Goal: Task Accomplishment & Management: Complete application form

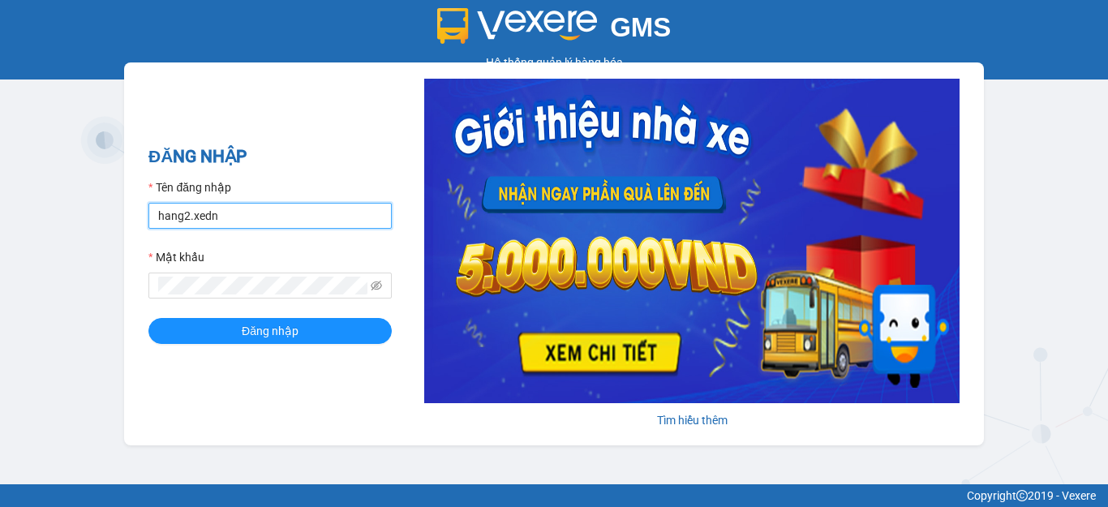
drag, startPoint x: 238, startPoint y: 215, endPoint x: 163, endPoint y: 223, distance: 75.0
click at [163, 223] on input "hang2.xedn" at bounding box center [269, 216] width 243 height 26
type input "h"
type input "dungqs.xedn"
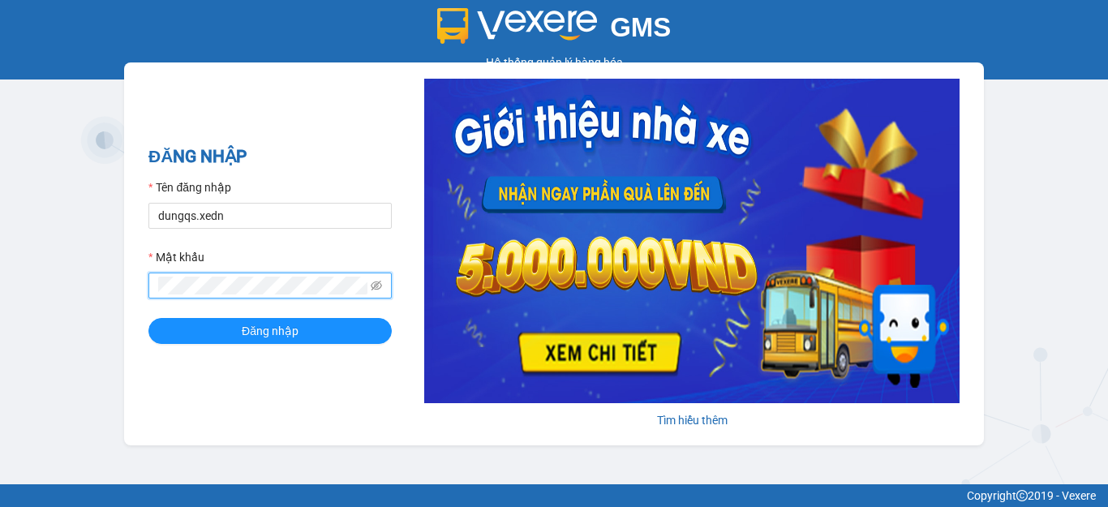
click at [142, 289] on div "ĐĂNG NHẬP Tên đăng nhập dungqs.xedn Mật khẩu Đăng nhập Tìm hiểu thêm" at bounding box center [553, 253] width 859 height 383
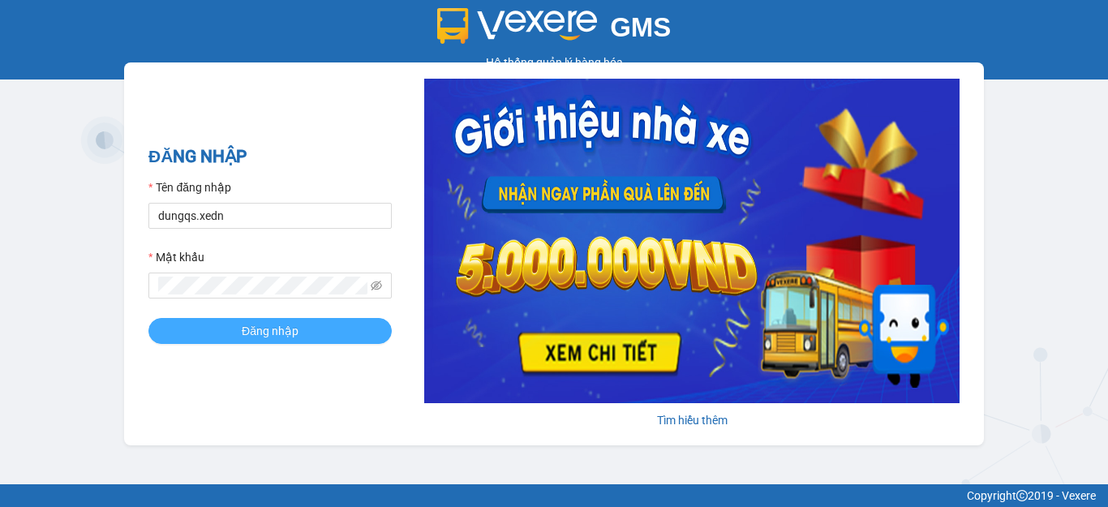
click at [226, 332] on button "Đăng nhập" at bounding box center [269, 331] width 243 height 26
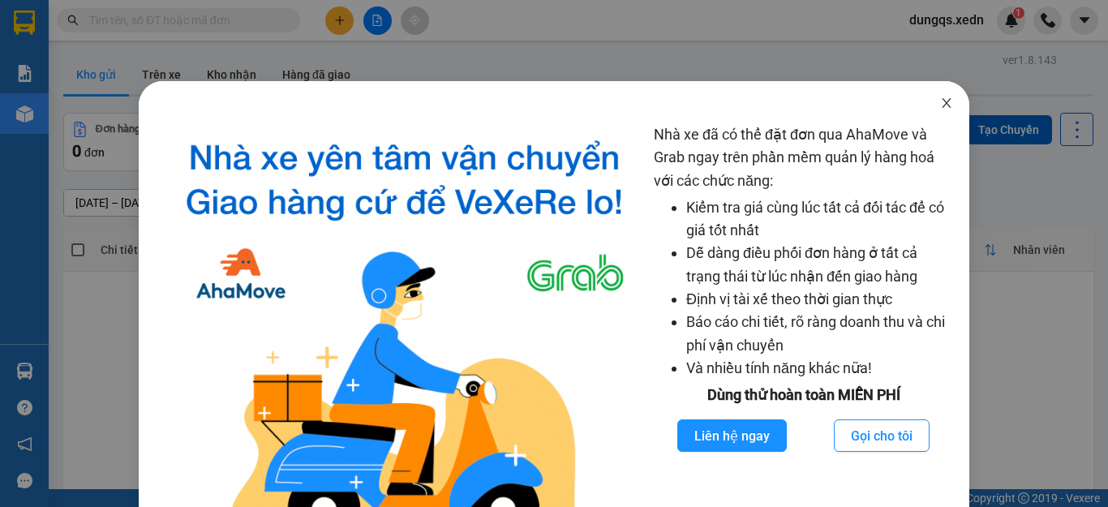
click at [940, 98] on icon "close" at bounding box center [946, 102] width 13 height 13
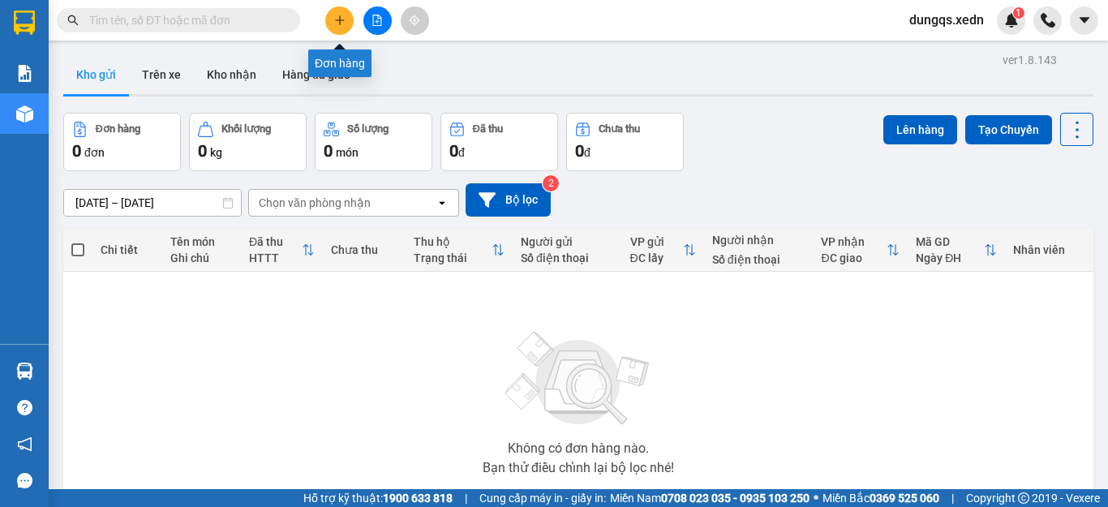
click at [338, 15] on icon "plus" at bounding box center [339, 20] width 11 height 11
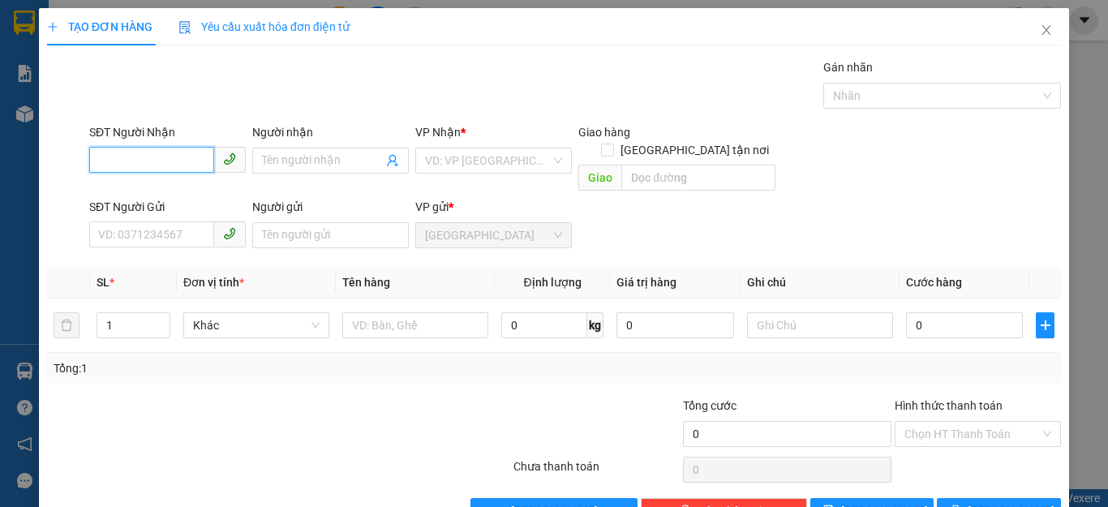
click at [97, 161] on input "SĐT Người Nhận" at bounding box center [151, 160] width 125 height 26
type input "0919939509"
click at [135, 194] on div "0919939509 - TOÀN" at bounding box center [165, 193] width 135 height 18
type input "TOÀN"
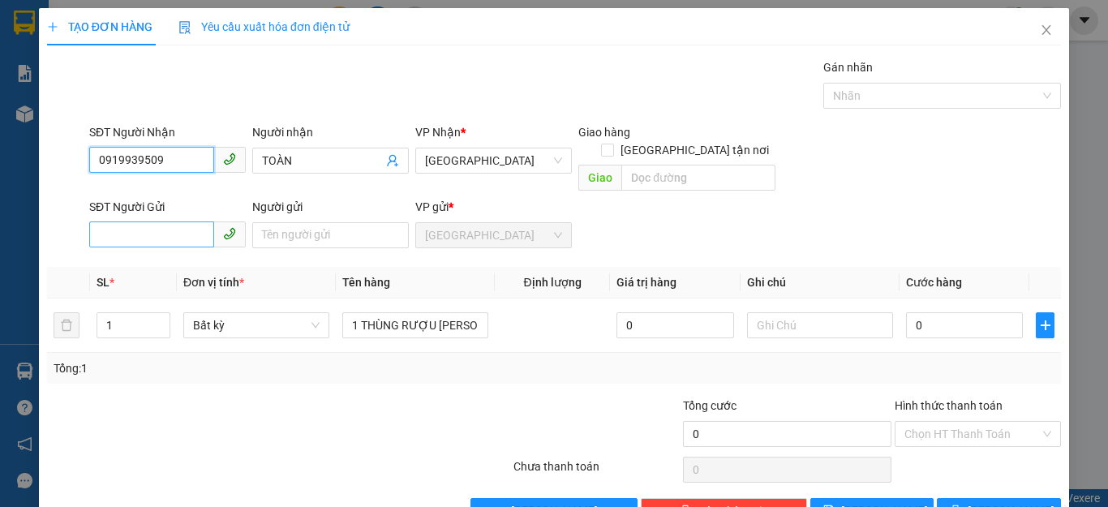
type input "0919939509"
click at [105, 221] on input "SĐT Người Gửi" at bounding box center [151, 234] width 125 height 26
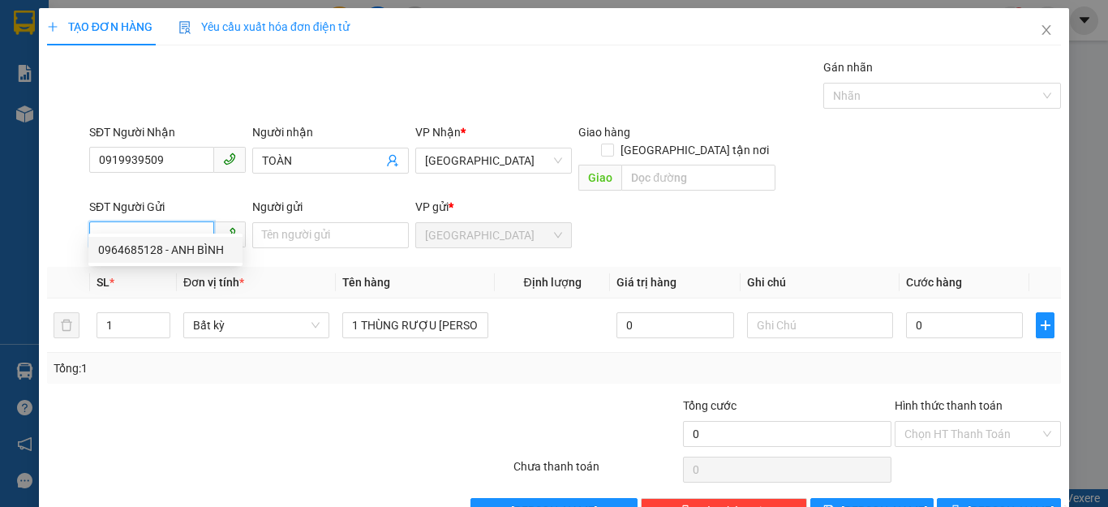
click at [129, 251] on div "0964685128 - ANH BÌNH" at bounding box center [165, 250] width 135 height 18
type input "0964685128"
type input "ANH BÌNH"
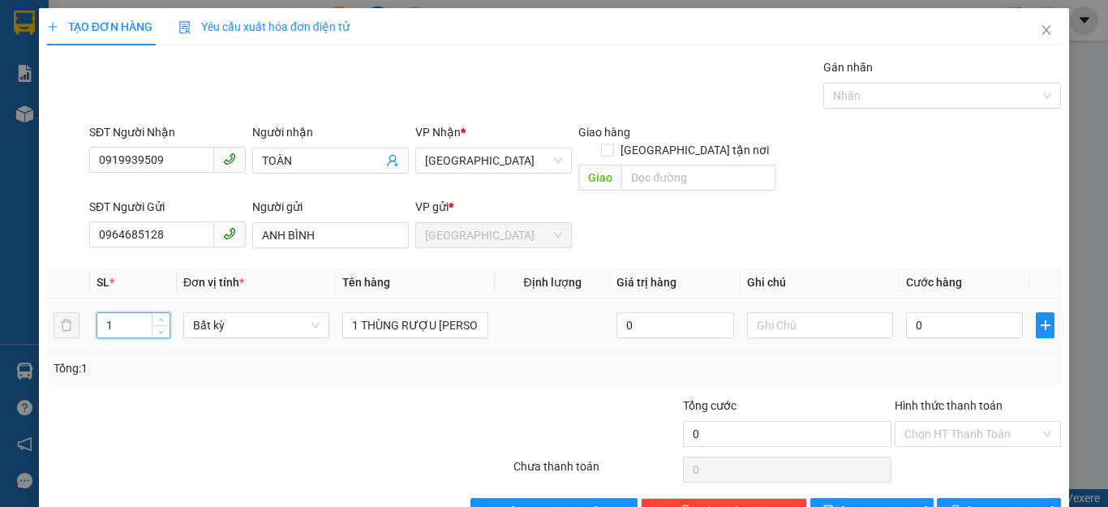
click at [111, 313] on input "1" at bounding box center [133, 325] width 72 height 24
type input "2"
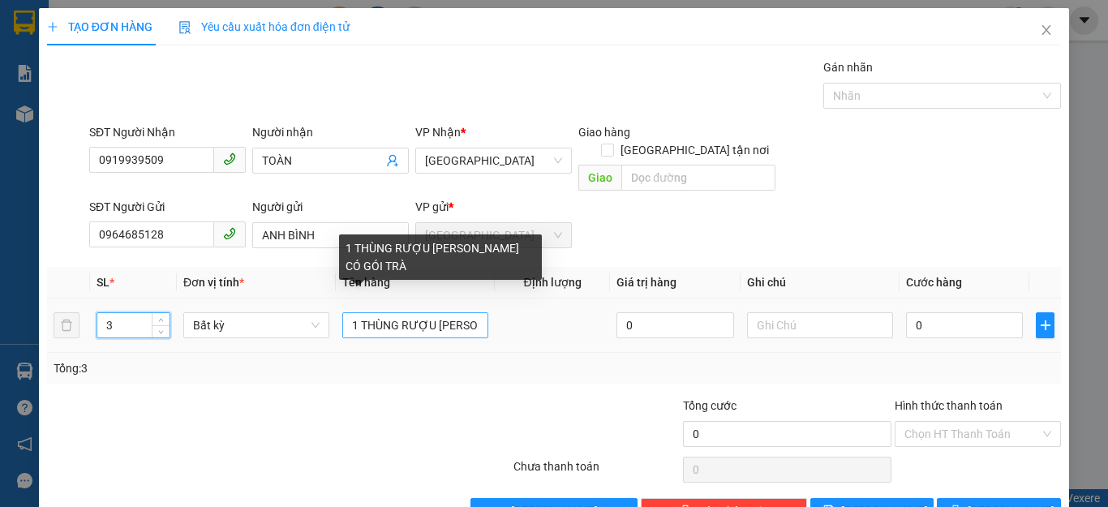
type input "3"
click at [354, 312] on input "1 THÙNG RƯỢU [PERSON_NAME] CÓ GÓI TRÀ" at bounding box center [415, 325] width 146 height 26
click at [473, 312] on input "2 THÙNG RƯỢU [PERSON_NAME] +1 HỘP GÓI TRÀ" at bounding box center [415, 325] width 146 height 26
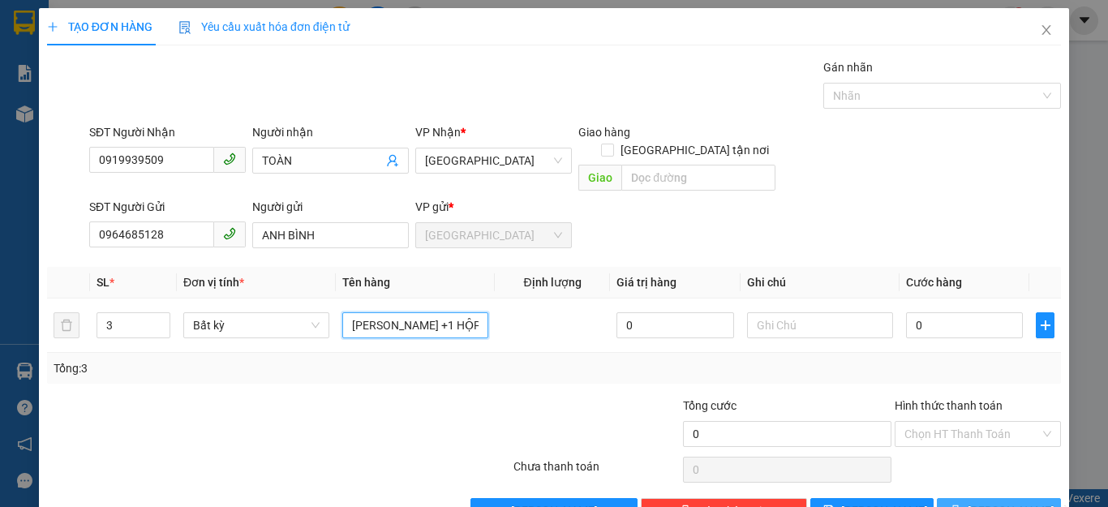
type input "2 THÙNG RƯỢU [PERSON_NAME] +1 HỘP TRÀ"
click at [968, 498] on button "[PERSON_NAME] và In" at bounding box center [998, 511] width 124 height 26
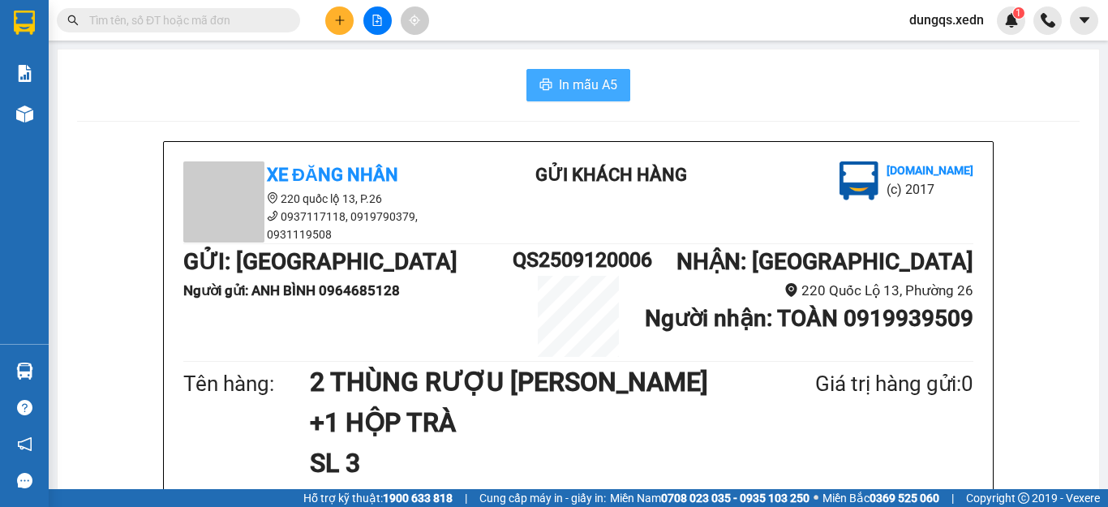
click at [569, 84] on span "In mẫu A5" at bounding box center [588, 85] width 58 height 20
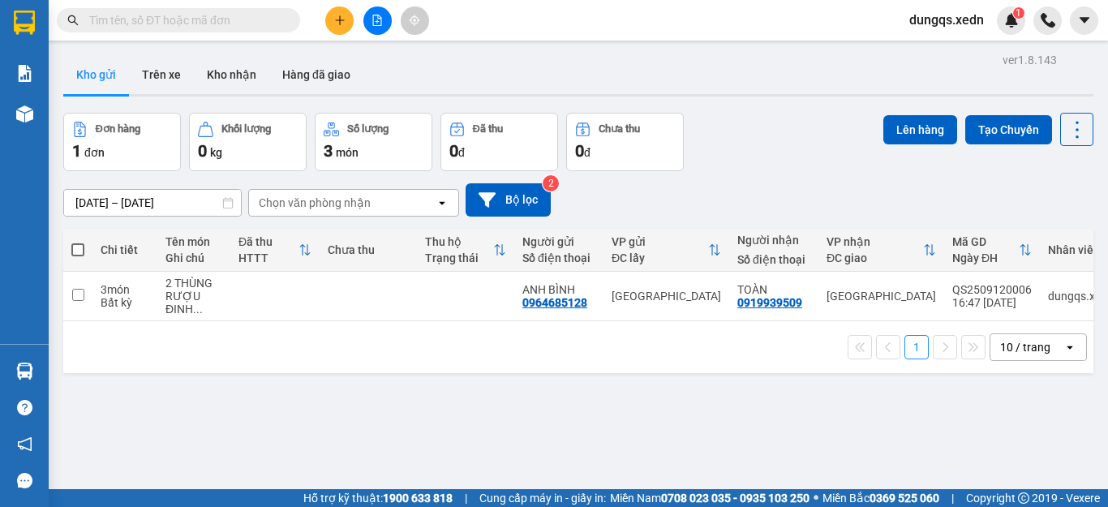
click at [104, 23] on input "text" at bounding box center [184, 20] width 191 height 18
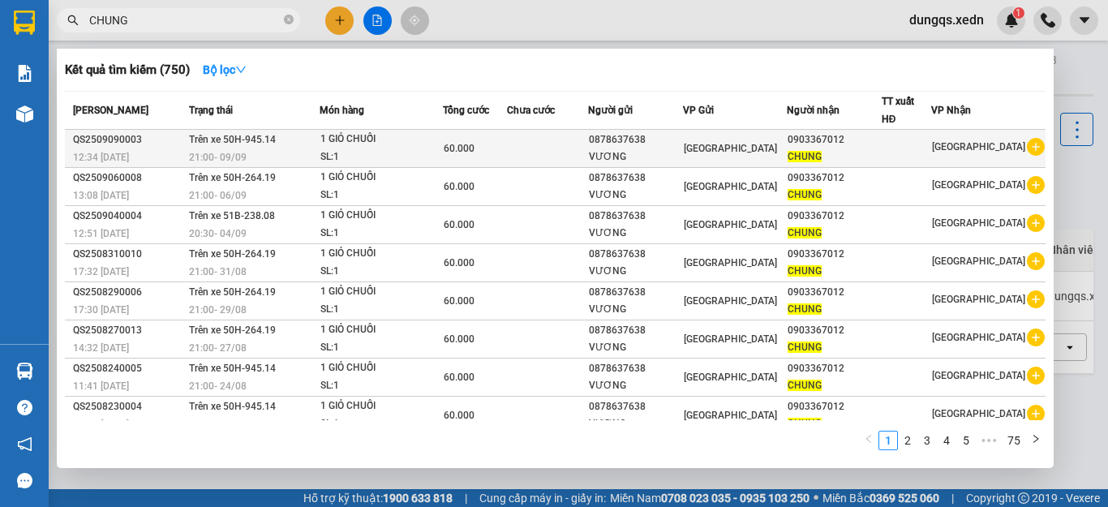
type input "CHUNG"
click at [804, 151] on span "CHUNG" at bounding box center [804, 156] width 34 height 11
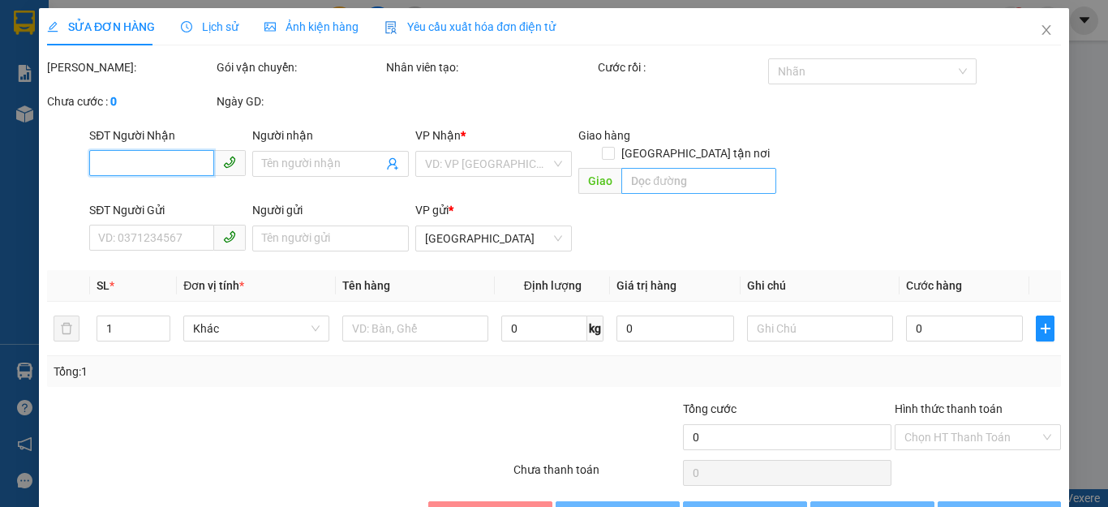
type input "0903367012"
type input "CHUNG"
type input "0878637638"
type input "VƯƠNG"
type input "60.000"
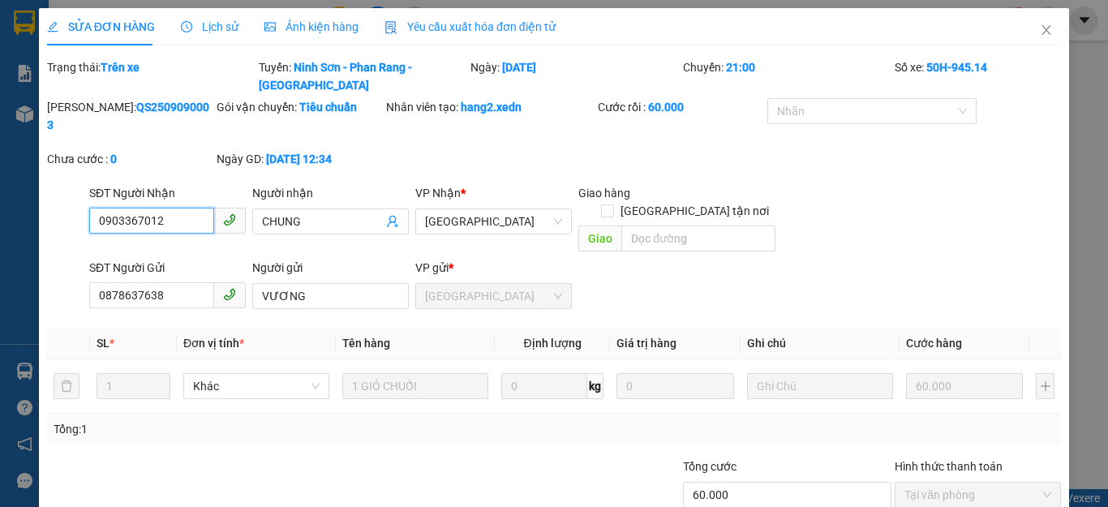
scroll to position [56, 0]
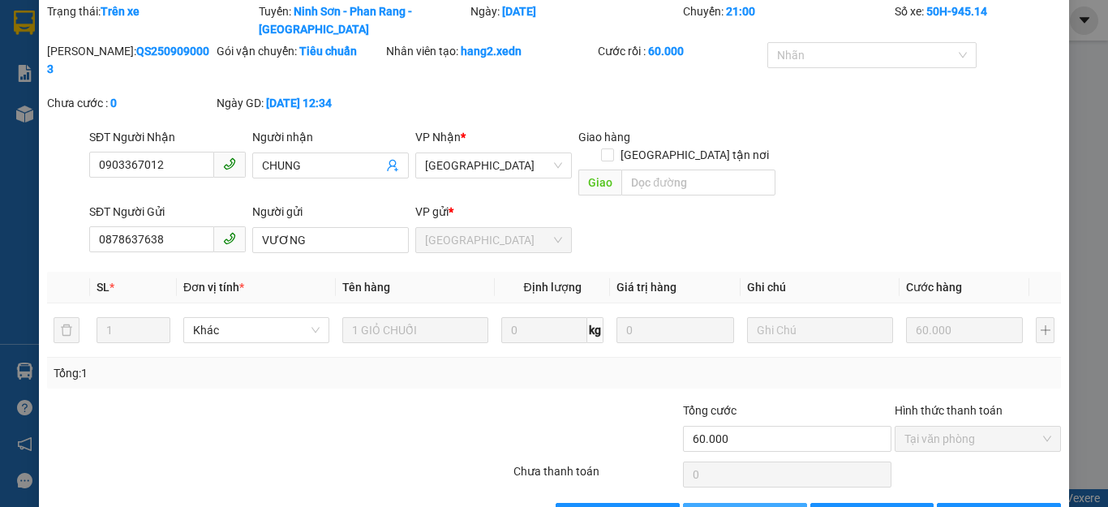
click at [726, 506] on span "Thêm ĐH mới" at bounding box center [753, 516] width 69 height 18
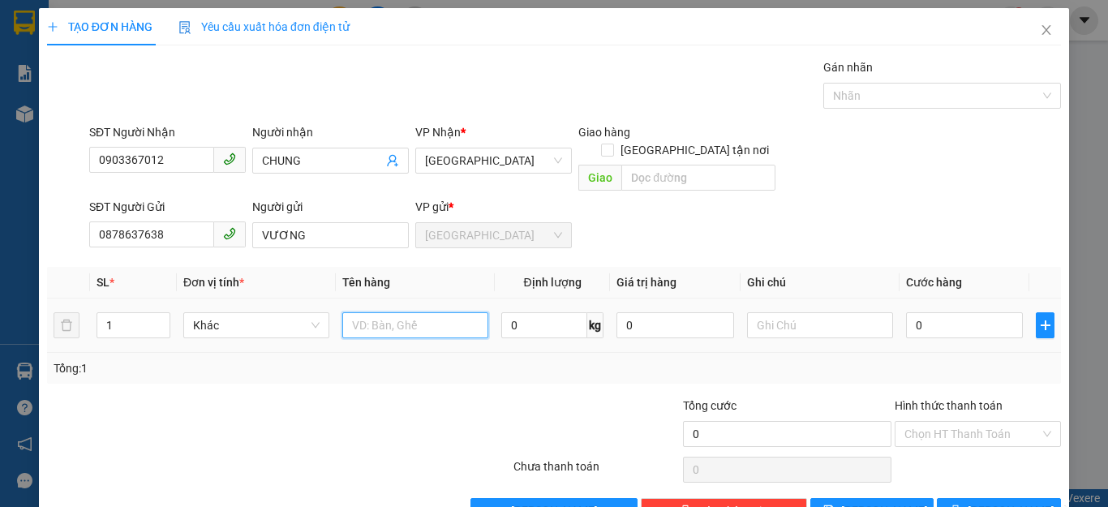
click at [349, 313] on input "text" at bounding box center [415, 325] width 146 height 26
type input "1 GIỎ CHUỐI"
click at [930, 314] on input "0" at bounding box center [964, 325] width 117 height 26
type input "6"
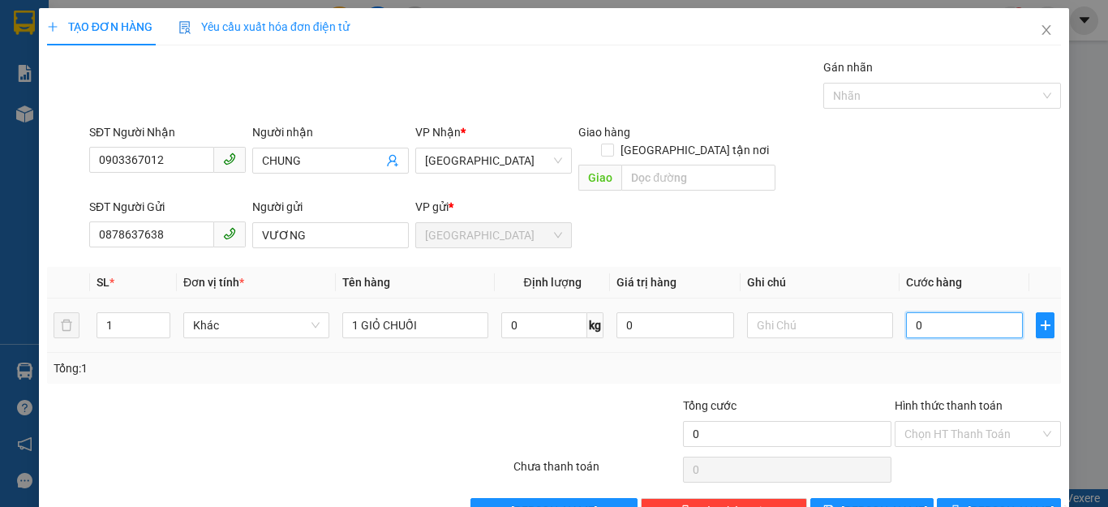
type input "6"
type input "60"
type input "60.000"
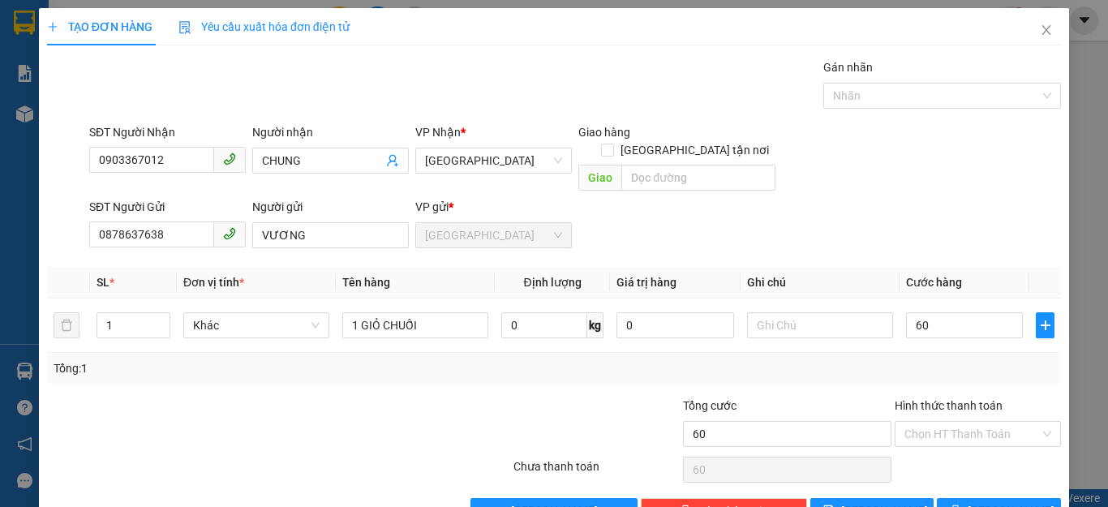
type input "60.000"
click at [1005, 359] on div "Tổng: 1" at bounding box center [554, 368] width 1001 height 18
click at [965, 422] on input "Hình thức thanh toán" at bounding box center [971, 434] width 135 height 24
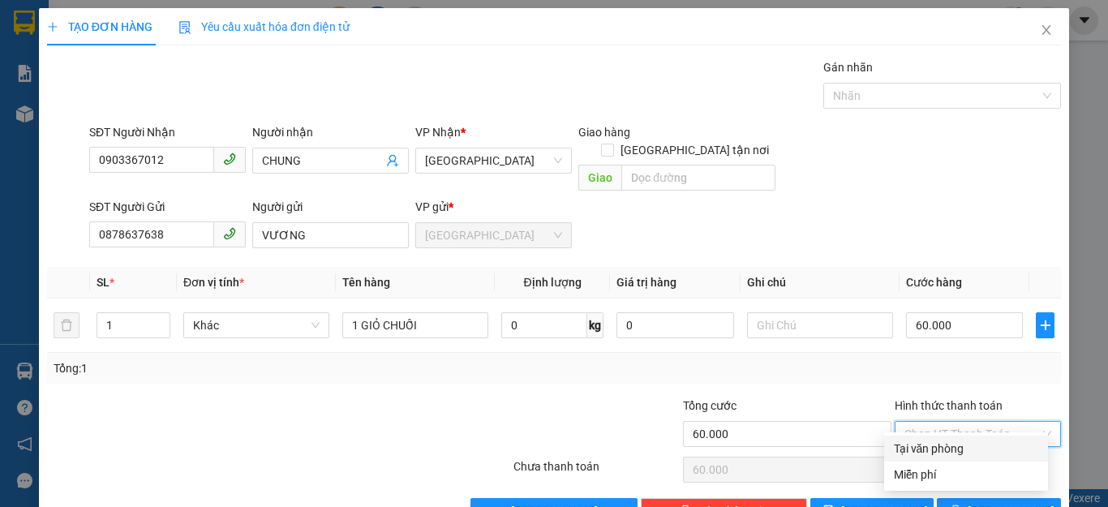
click at [936, 450] on div "Tại văn phòng" at bounding box center [966, 448] width 144 height 18
type input "0"
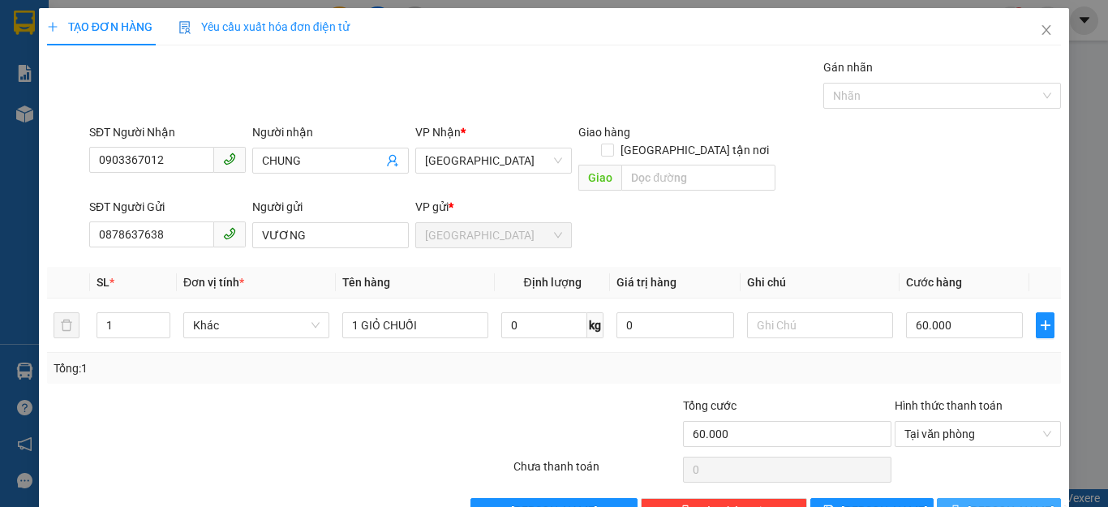
click at [967, 498] on button "[PERSON_NAME] và In" at bounding box center [998, 511] width 124 height 26
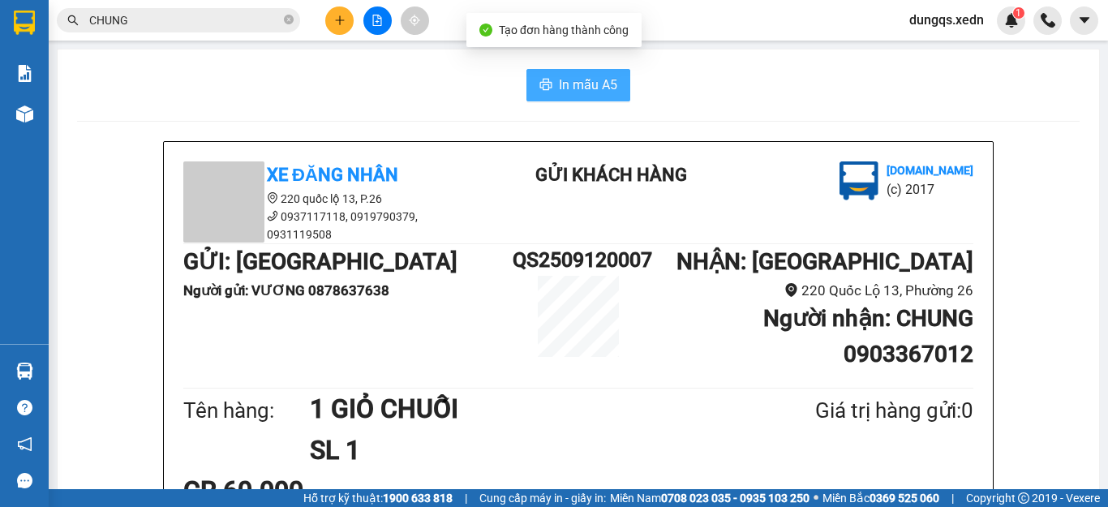
click at [576, 89] on span "In mẫu A5" at bounding box center [588, 85] width 58 height 20
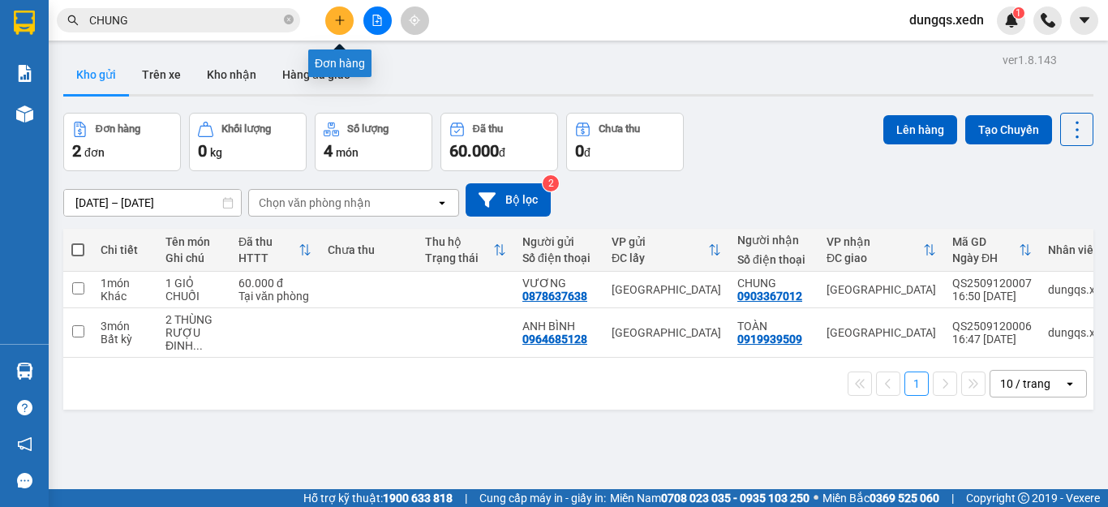
click at [336, 23] on icon "plus" at bounding box center [339, 20] width 11 height 11
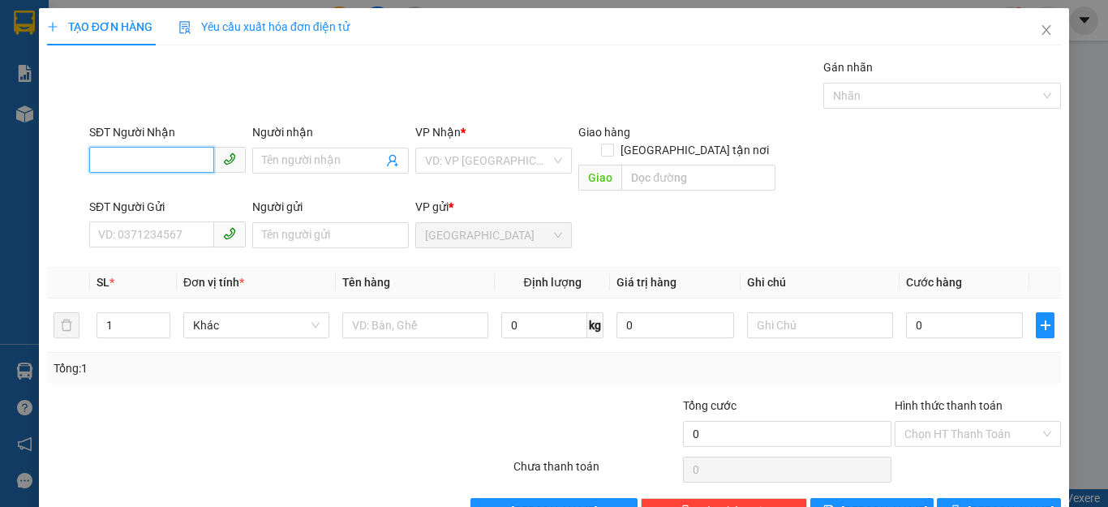
click at [98, 160] on input "SĐT Người Nhận" at bounding box center [151, 160] width 125 height 26
type input "0377360866"
click at [132, 193] on div "0377360866 - TỊNH" at bounding box center [165, 193] width 135 height 18
type input "TỊNH"
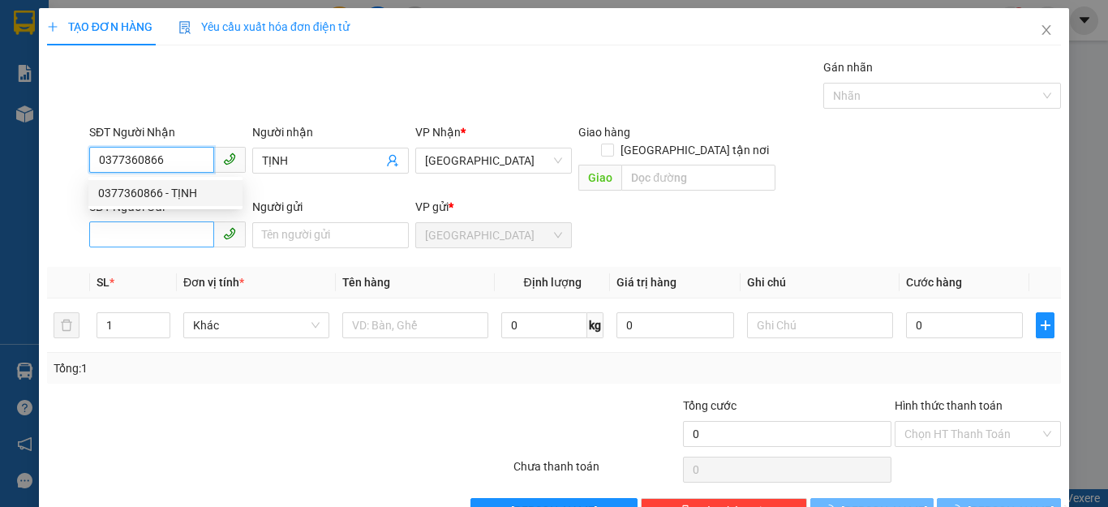
type input "40.000"
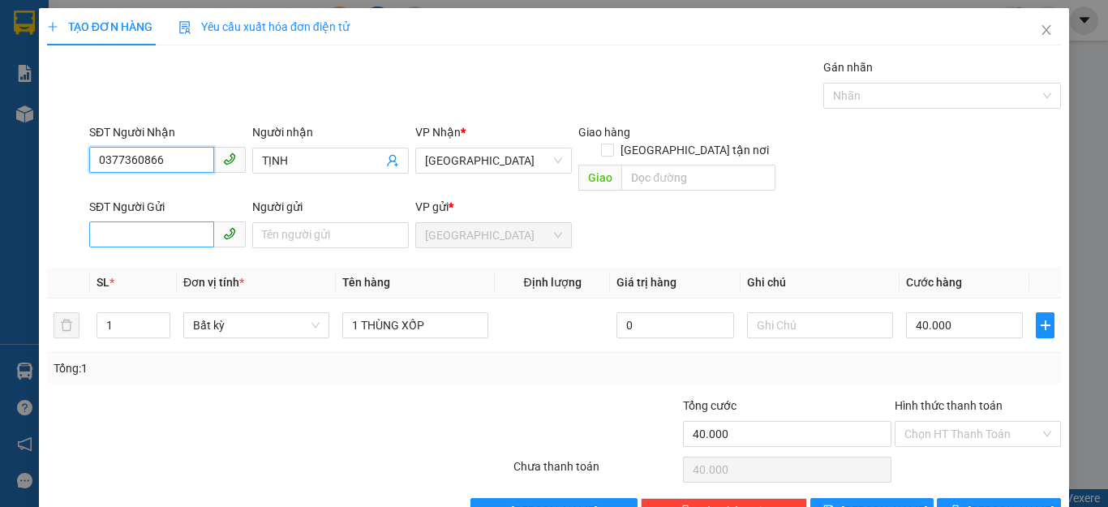
type input "0377360866"
click at [114, 222] on input "SĐT Người Gửi" at bounding box center [151, 234] width 125 height 26
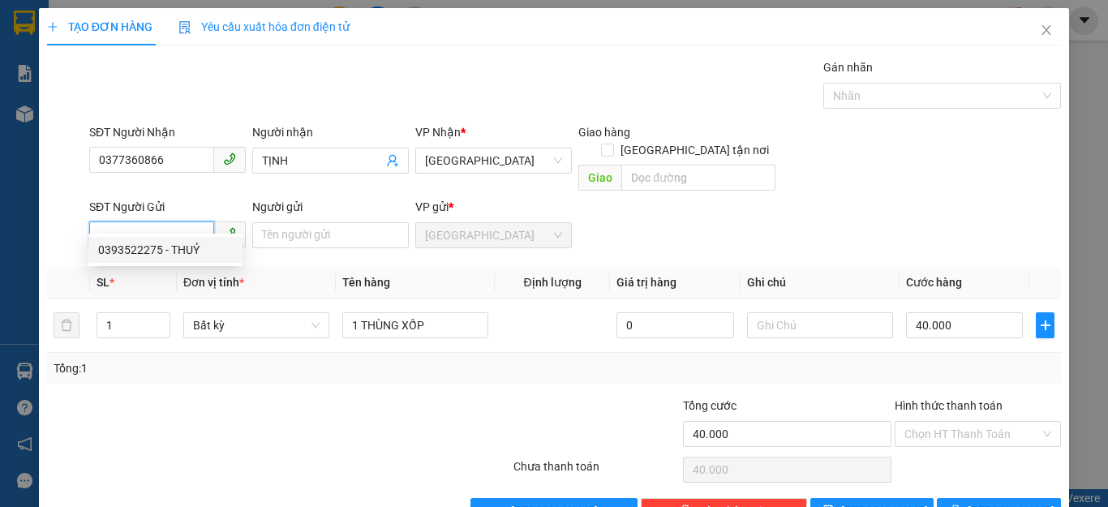
click at [134, 249] on div "0393522275 - THUỶ" at bounding box center [165, 250] width 135 height 18
type input "0393522275"
type input "THUỶ"
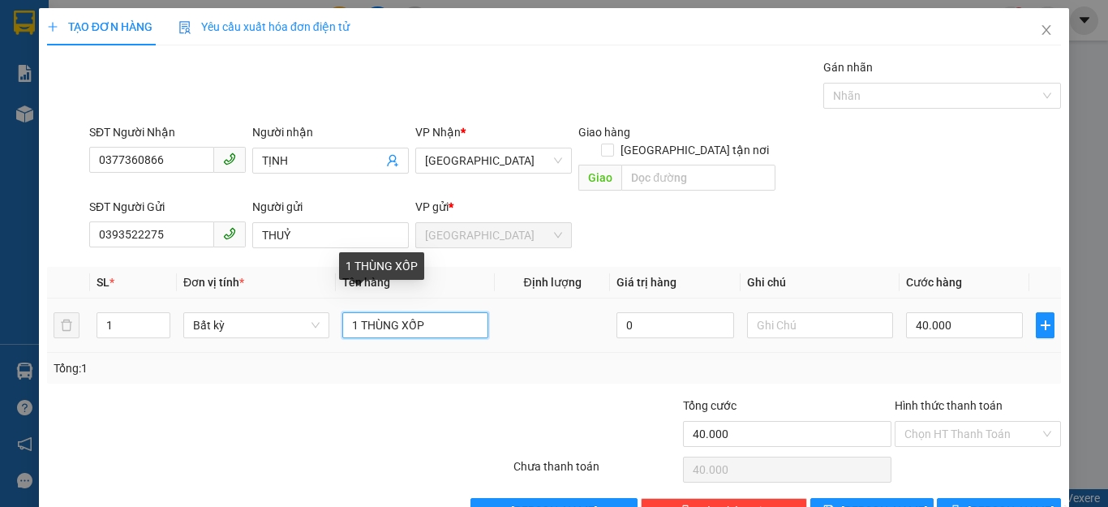
drag, startPoint x: 422, startPoint y: 307, endPoint x: 358, endPoint y: 307, distance: 64.9
click at [358, 312] on input "1 THÙNG XỐP" at bounding box center [415, 325] width 146 height 26
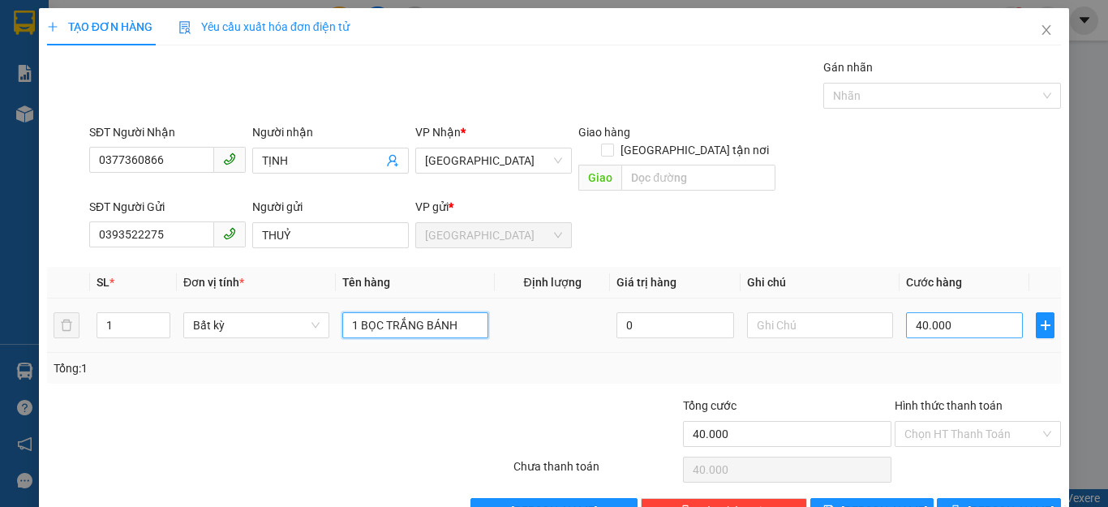
type input "1 BỌC TRẮNG BÁNH"
click at [948, 312] on input "40.000" at bounding box center [964, 325] width 117 height 26
type input "0"
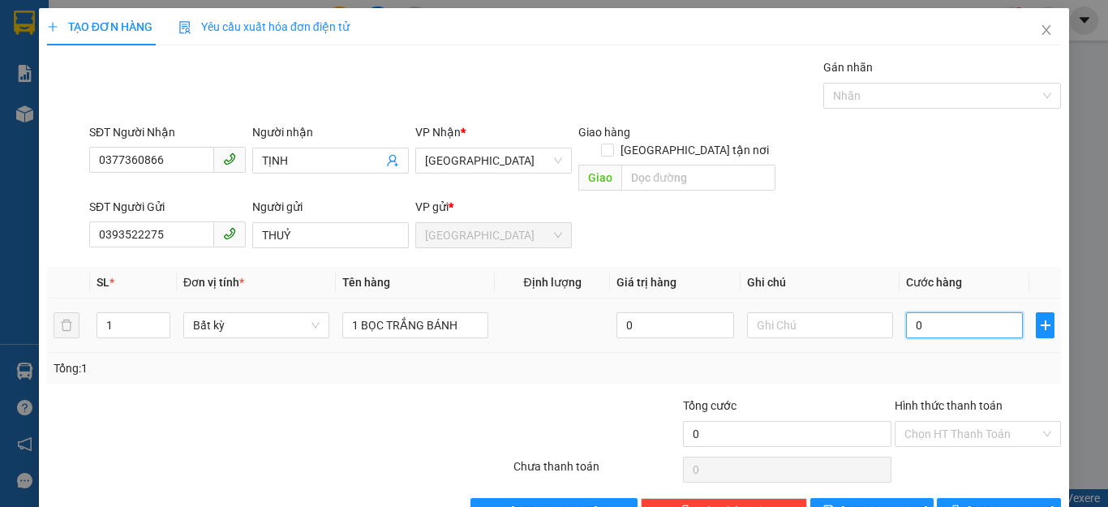
type input "3"
type input "03"
type input "30"
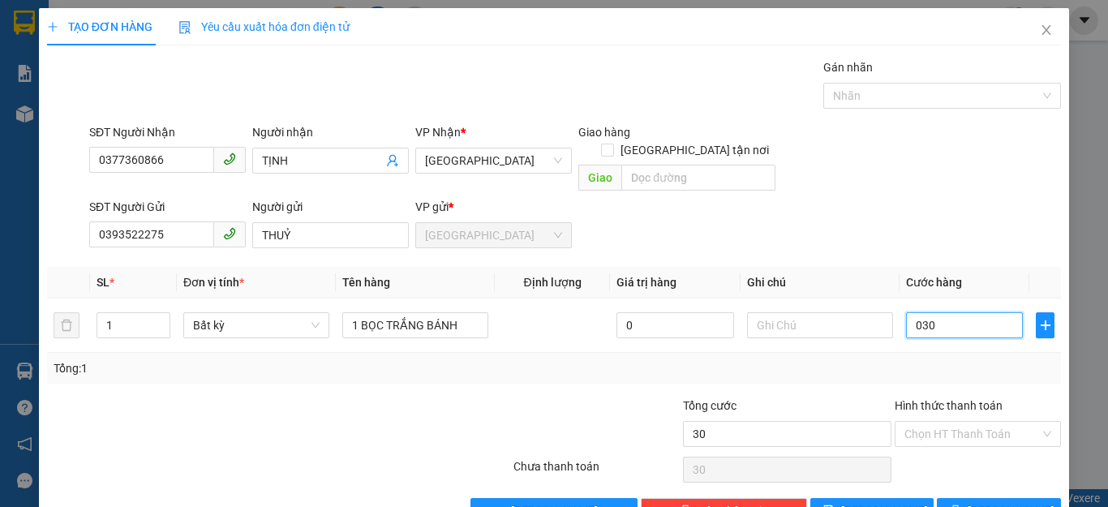
type input "030"
type input "30.000"
click at [995, 359] on div "Tổng: 1" at bounding box center [554, 368] width 1001 height 18
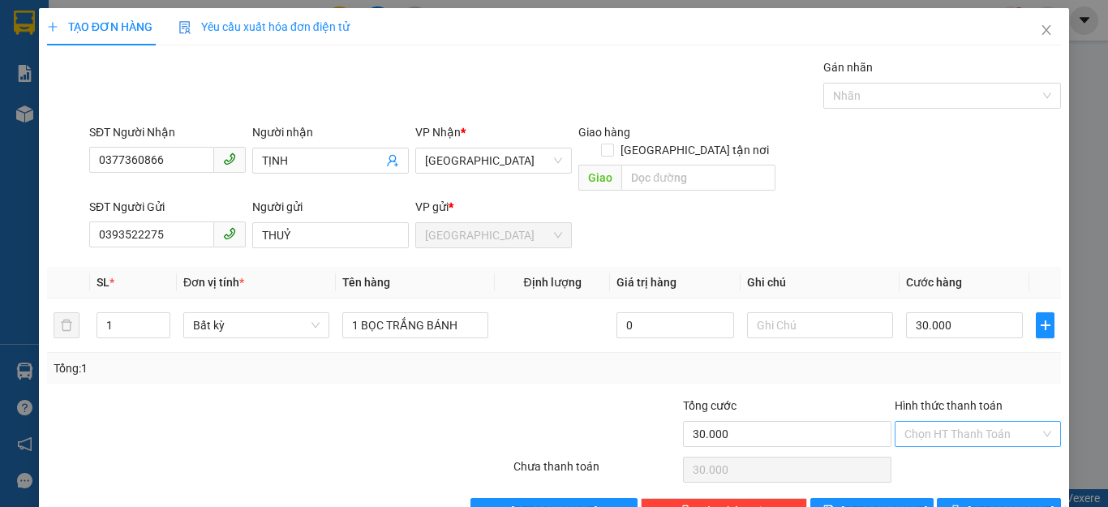
click at [964, 422] on input "Hình thức thanh toán" at bounding box center [971, 434] width 135 height 24
click at [936, 450] on div "Tại văn phòng" at bounding box center [966, 448] width 144 height 18
type input "0"
click at [958, 505] on icon "printer" at bounding box center [955, 510] width 11 height 11
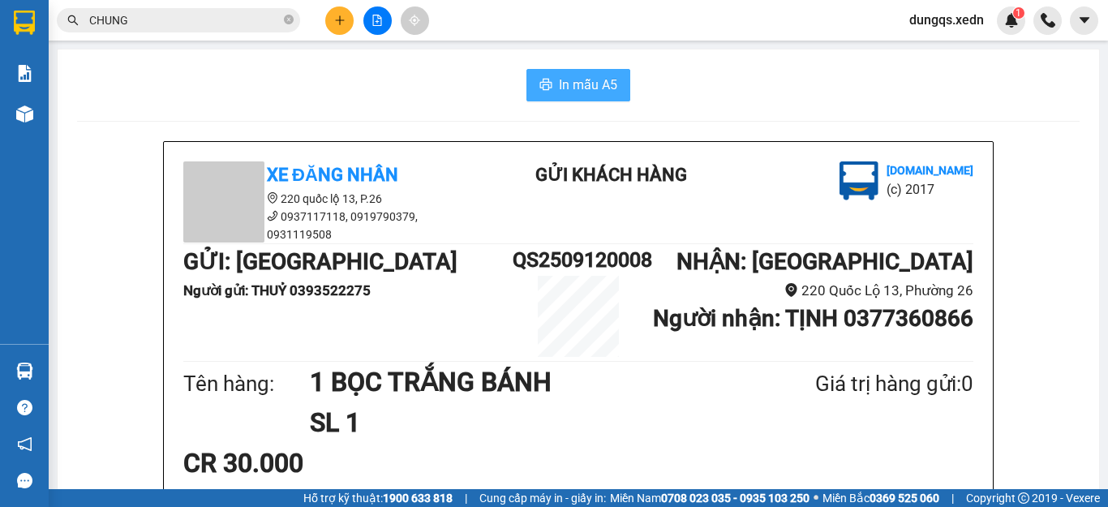
click at [572, 85] on span "In mẫu A5" at bounding box center [588, 85] width 58 height 20
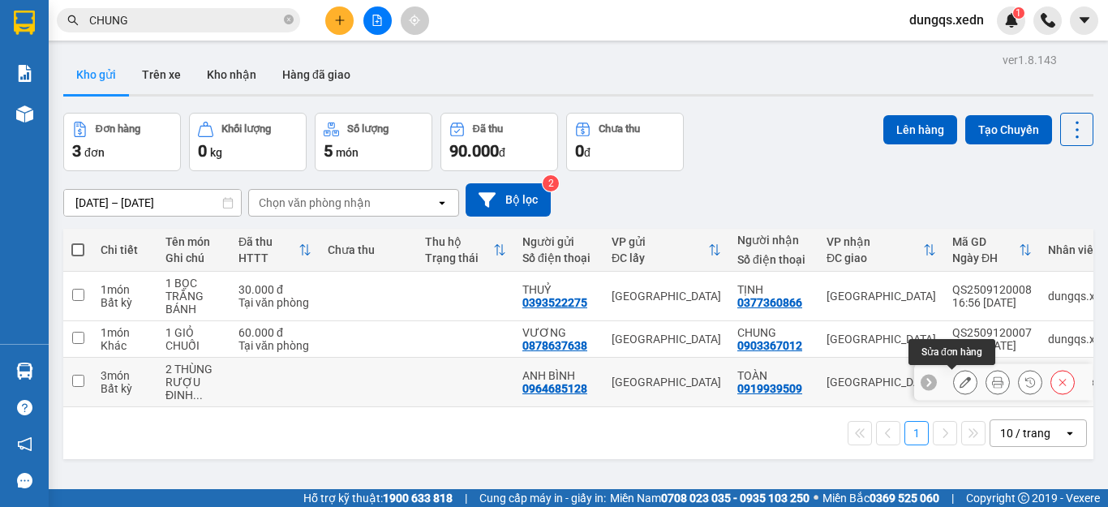
click at [959, 383] on icon at bounding box center [964, 381] width 11 height 11
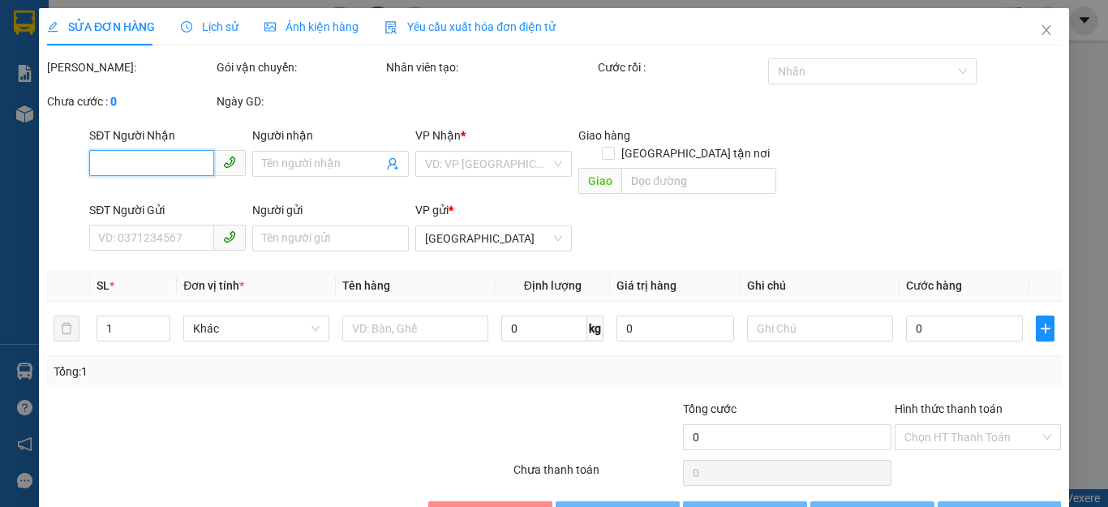
type input "0919939509"
type input "TOÀN"
type input "0964685128"
type input "ANH BÌNH"
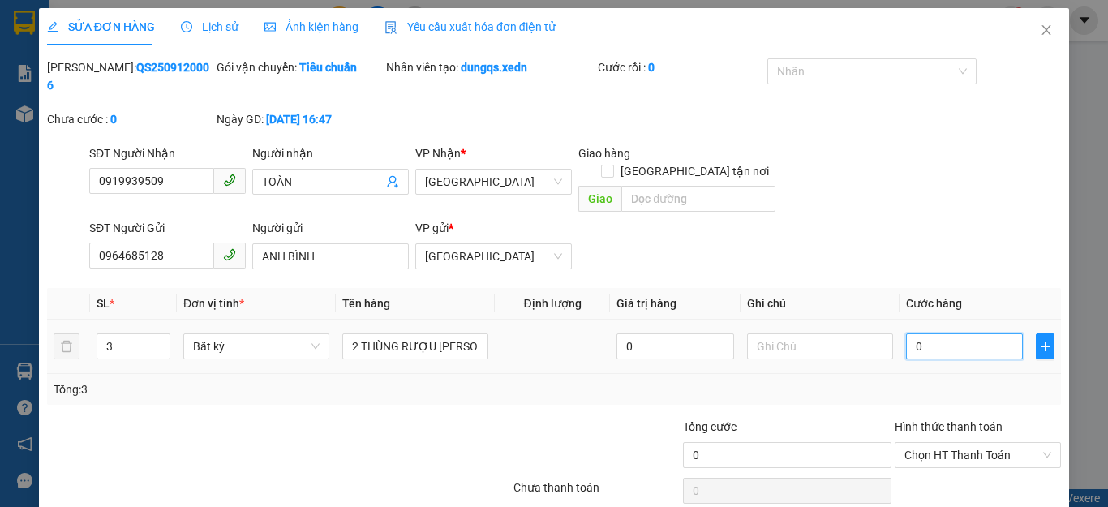
click at [923, 333] on input "0" at bounding box center [964, 346] width 117 height 26
type input "5"
type input "50"
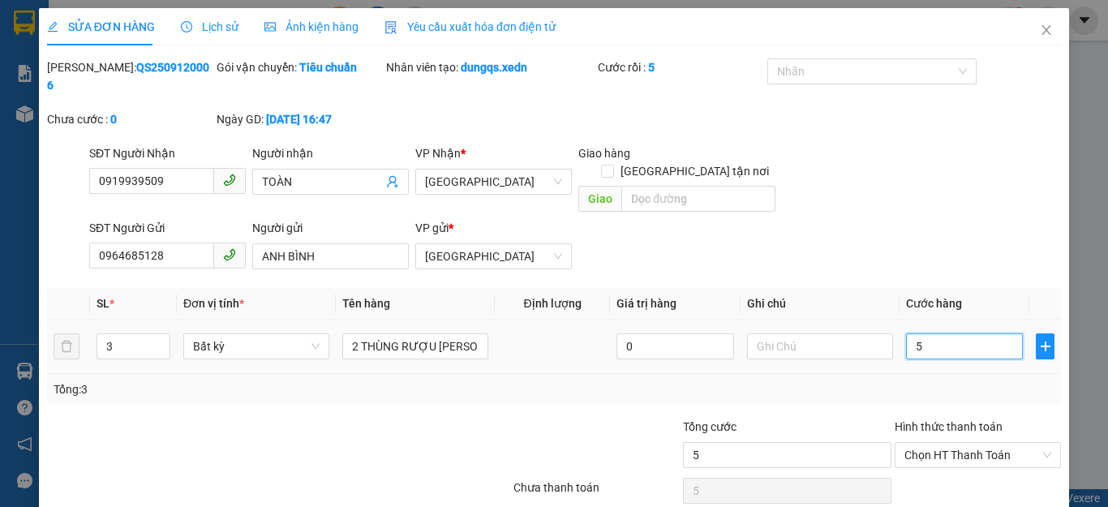
type input "50"
type input "50.000"
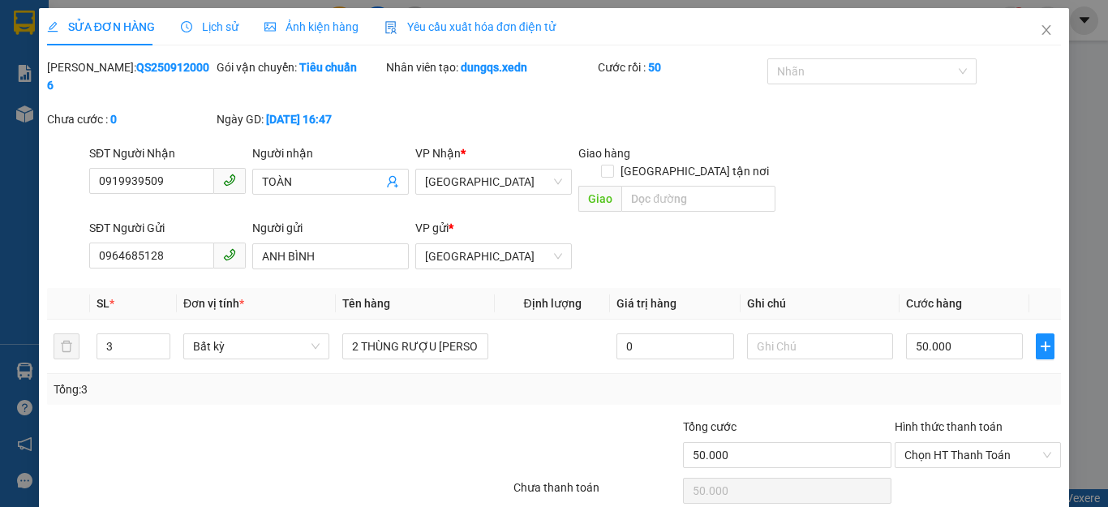
click at [944, 380] on div "Tổng: 3" at bounding box center [554, 389] width 1001 height 18
click at [970, 443] on span "Chọn HT Thanh Toán" at bounding box center [977, 455] width 147 height 24
click at [945, 453] on div "Tại văn phòng" at bounding box center [966, 452] width 144 height 18
type input "0"
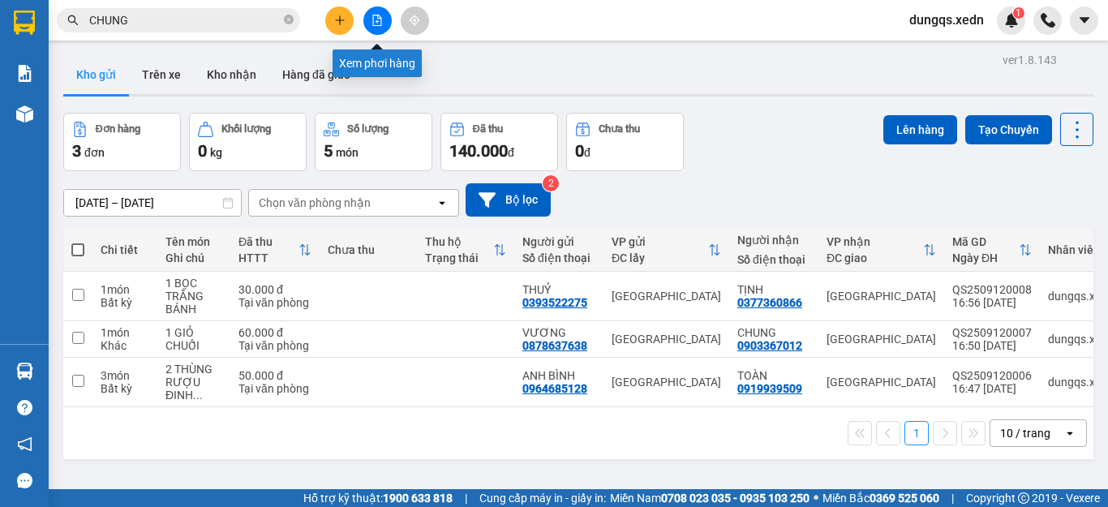
click at [375, 16] on icon "file-add" at bounding box center [376, 20] width 11 height 11
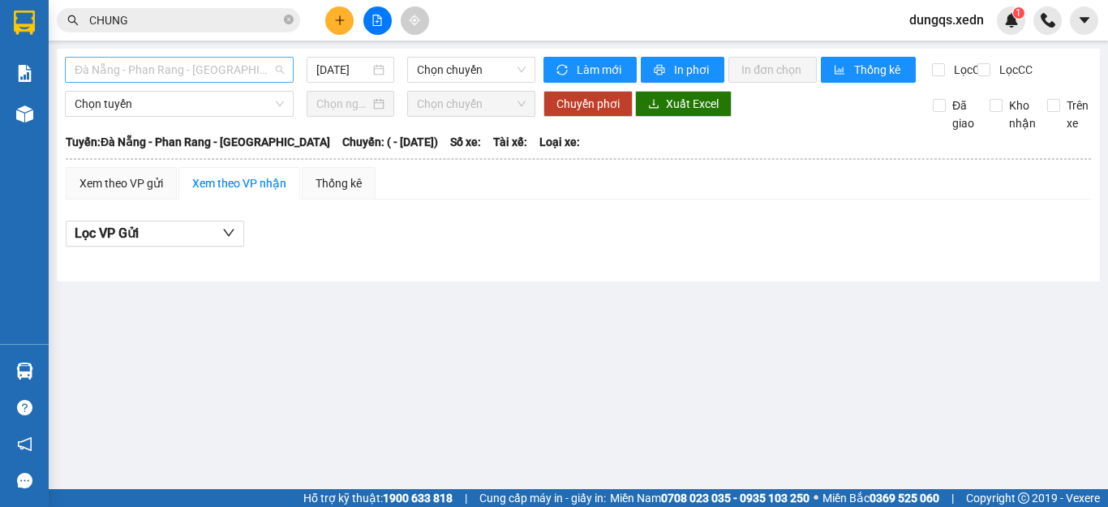
click at [232, 70] on span "Đà Nẵng - Phan Rang - [GEOGRAPHIC_DATA]" at bounding box center [179, 70] width 209 height 24
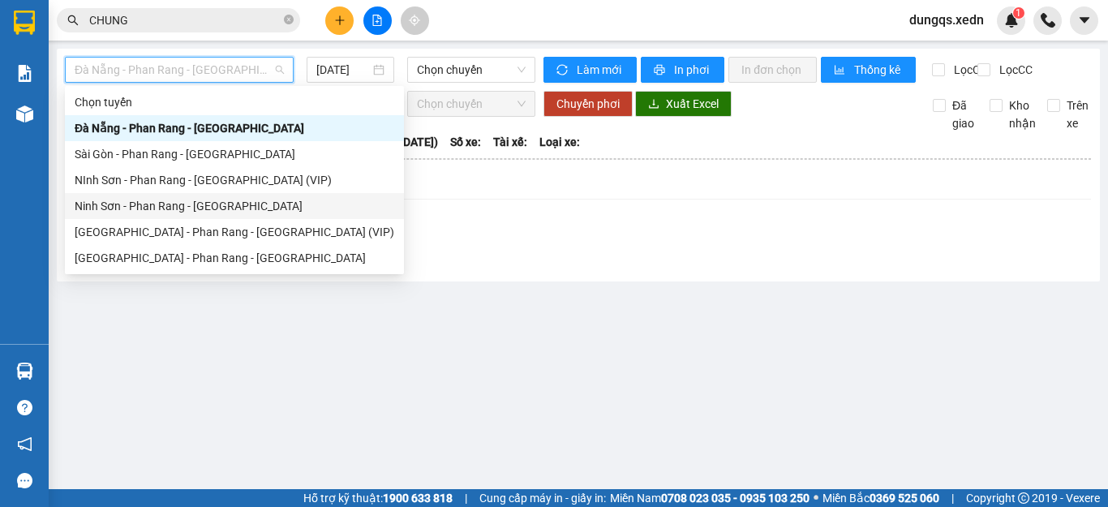
click at [174, 204] on div "Ninh Sơn - Phan Rang - [GEOGRAPHIC_DATA]" at bounding box center [234, 206] width 319 height 18
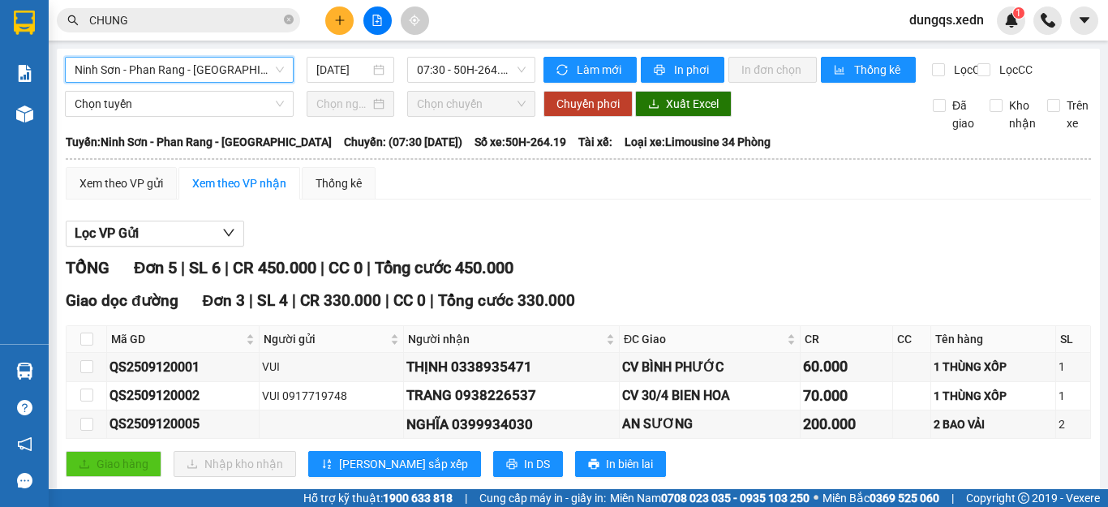
click at [216, 68] on span "Ninh Sơn - Phan Rang - [GEOGRAPHIC_DATA]" at bounding box center [179, 70] width 209 height 24
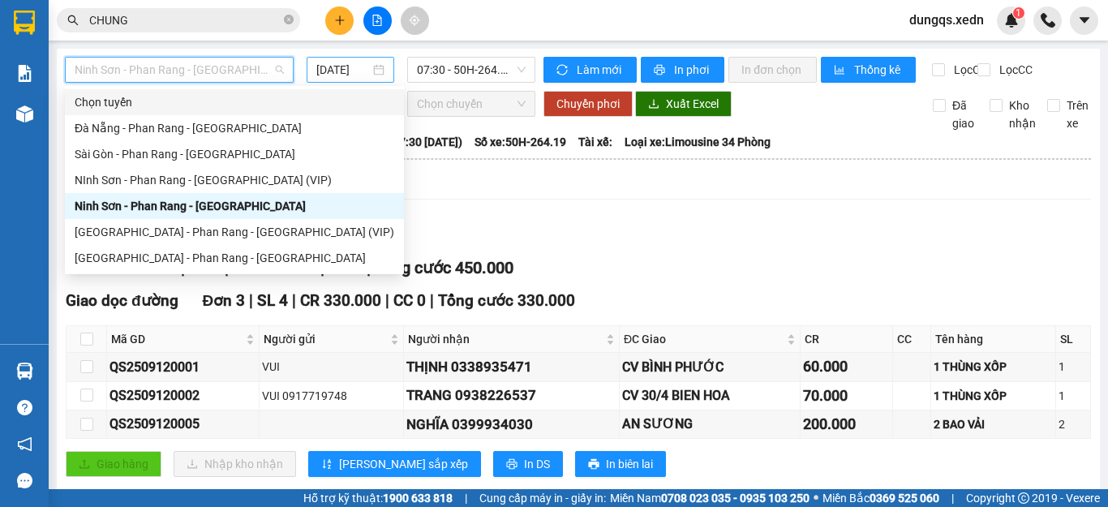
click at [354, 71] on input "[DATE]" at bounding box center [343, 70] width 54 height 18
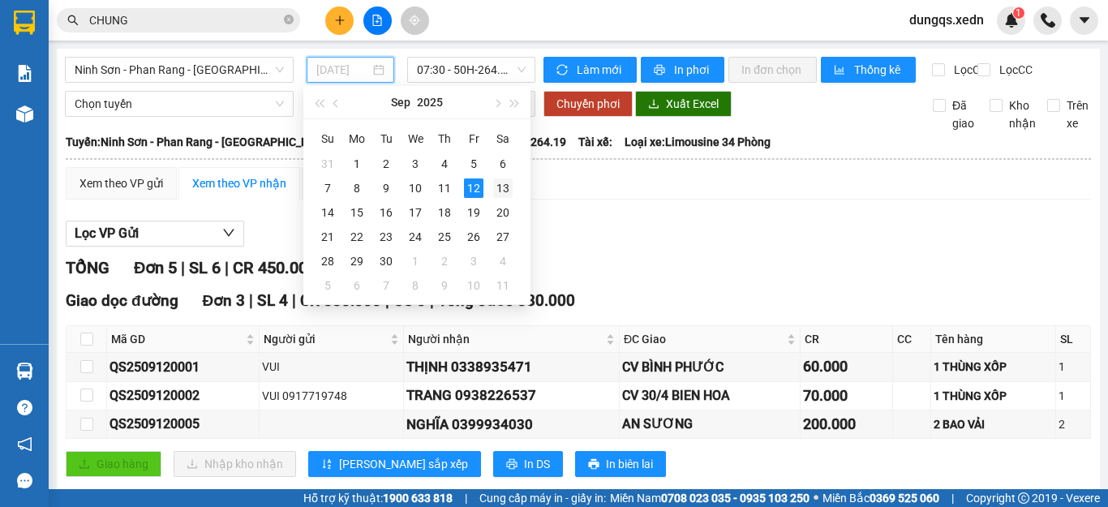
click at [500, 186] on div "13" at bounding box center [502, 187] width 19 height 19
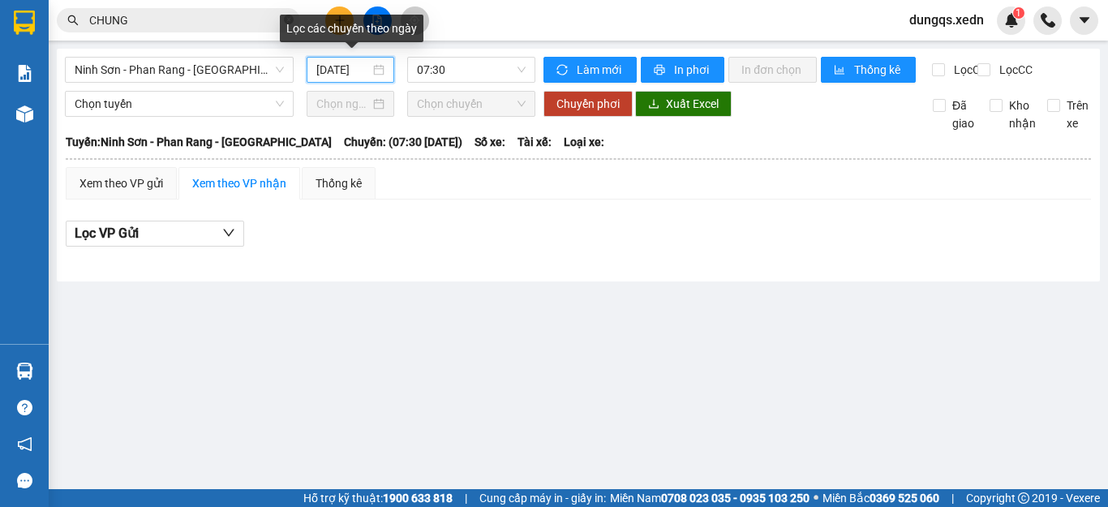
click at [322, 71] on input "[DATE]" at bounding box center [343, 70] width 54 height 18
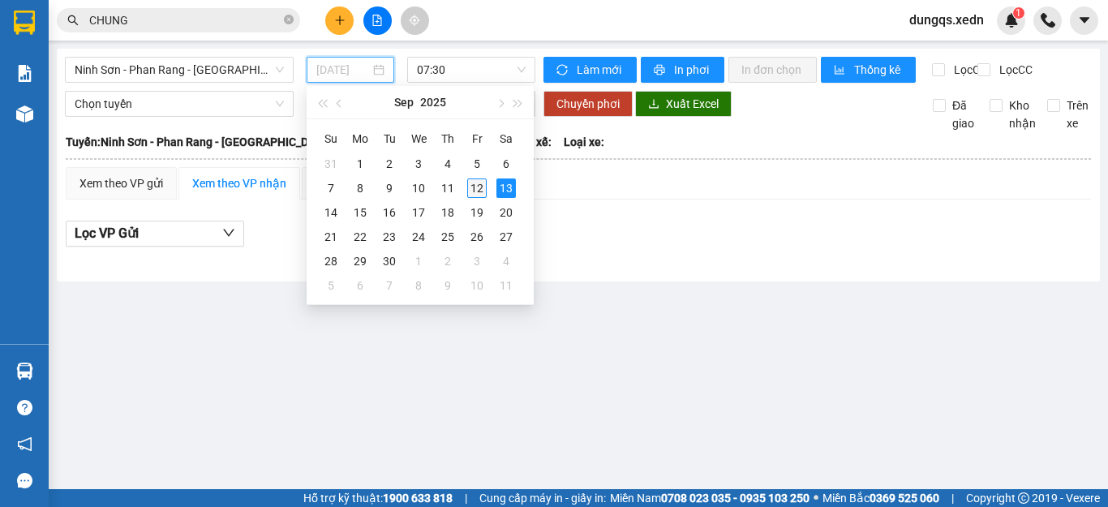
click at [478, 185] on div "12" at bounding box center [476, 187] width 19 height 19
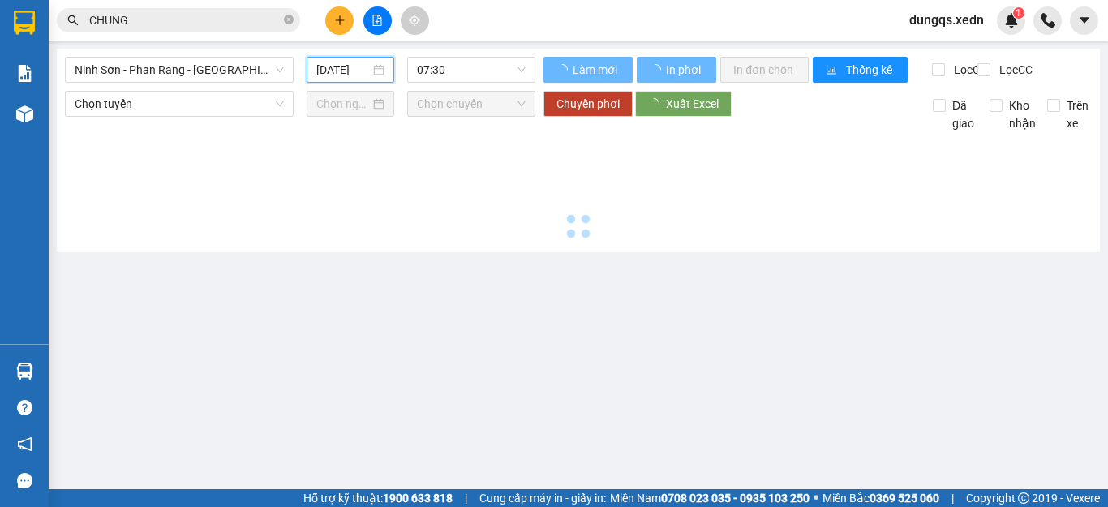
type input "[DATE]"
